Goal: Information Seeking & Learning: Learn about a topic

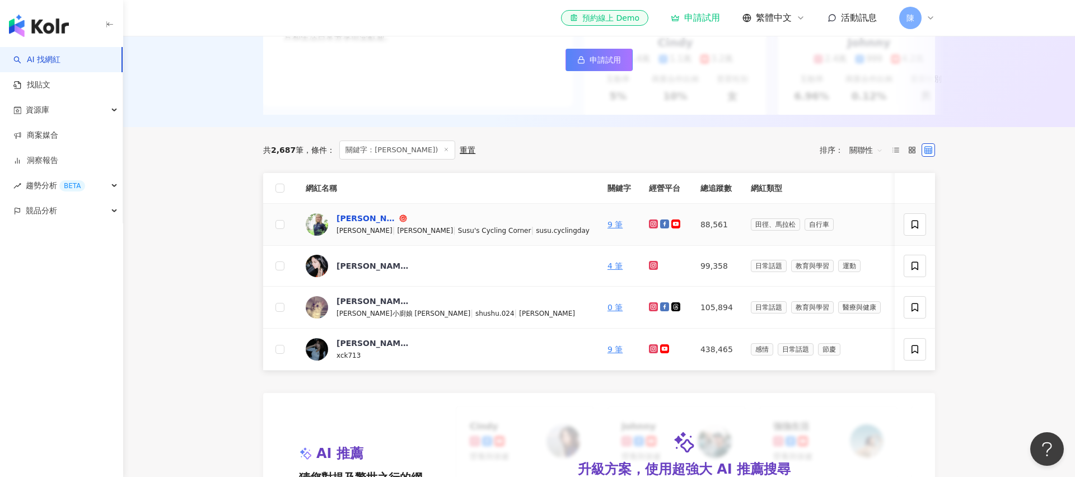
click at [363, 217] on div "[PERSON_NAME])" at bounding box center [367, 218] width 60 height 11
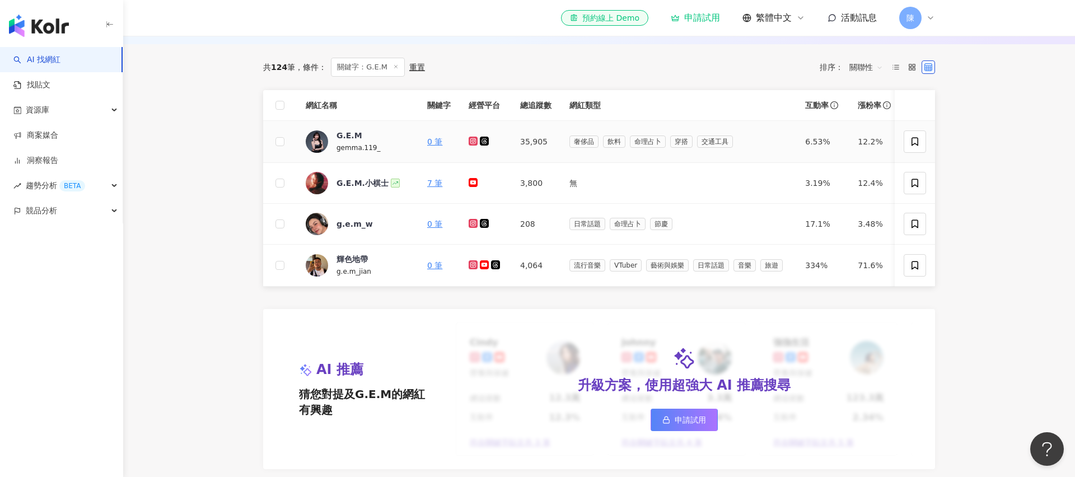
click at [470, 140] on icon at bounding box center [473, 141] width 7 height 7
